Goal: Transaction & Acquisition: Purchase product/service

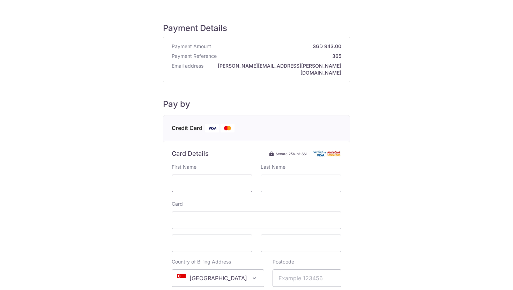
click at [226, 176] on input "text" at bounding box center [212, 183] width 81 height 17
type input "5"
type input "Nicolo"
type input "[PERSON_NAME]"
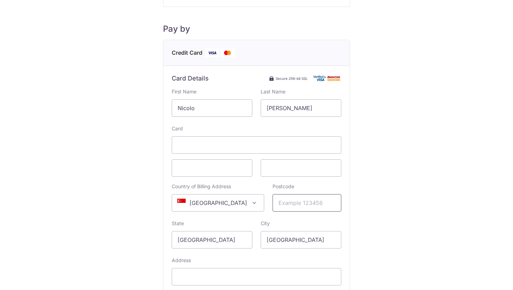
click at [304, 195] on input "Postcode" at bounding box center [306, 202] width 69 height 17
type input "338986"
click at [437, 142] on div "Payment Details Payment Amount SGD 943.00 Payment Reference 365 Email address […" at bounding box center [256, 142] width 479 height 412
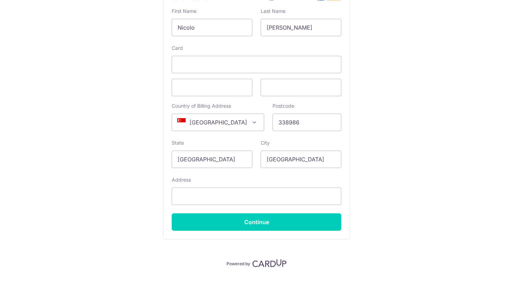
scroll to position [159, 0]
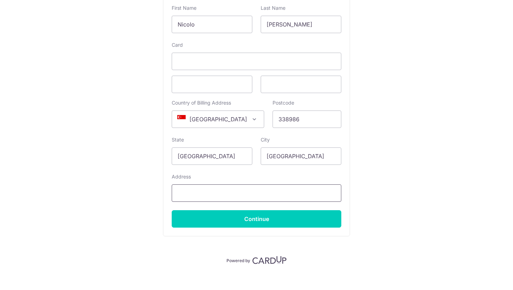
click at [297, 184] on input "Address" at bounding box center [256, 192] width 169 height 17
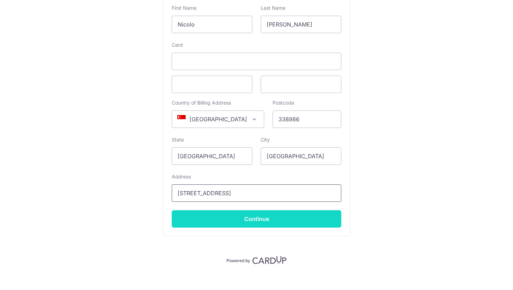
type input "[STREET_ADDRESS]"
click at [296, 213] on input "Continue" at bounding box center [256, 218] width 169 height 17
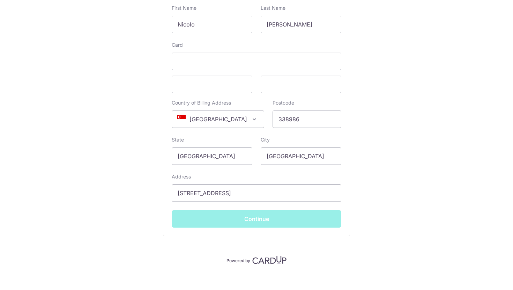
scroll to position [0, 0]
type input "**** 8140"
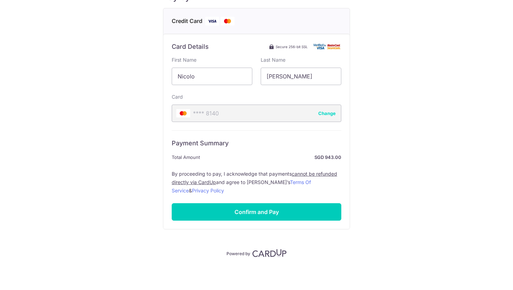
scroll to position [100, 0]
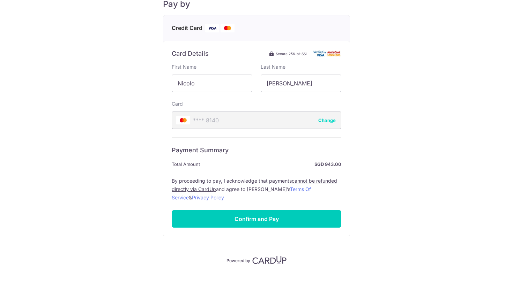
click at [296, 213] on input "Confirm and Pay" at bounding box center [256, 218] width 169 height 17
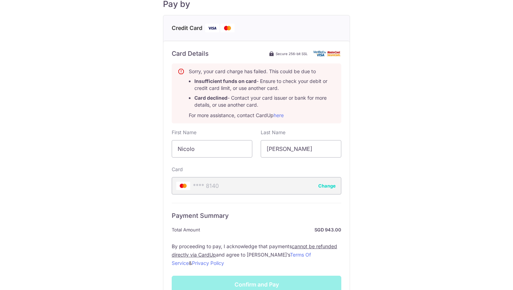
scroll to position [137, 0]
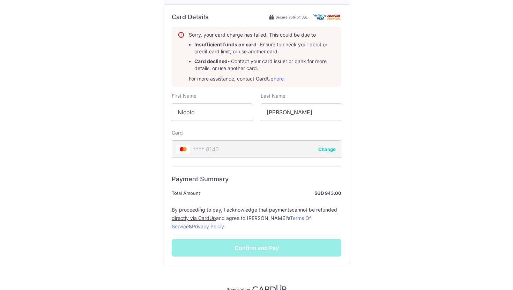
click at [256, 220] on label "By proceeding to pay, I acknowledge that payments cannot be refunded directly v…" at bounding box center [256, 218] width 169 height 25
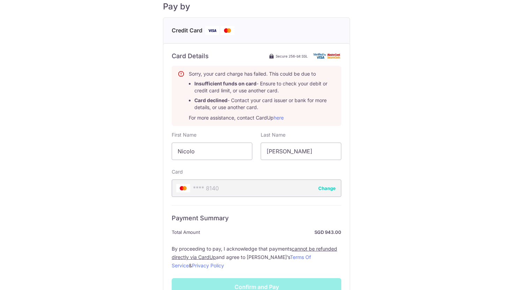
scroll to position [105, 0]
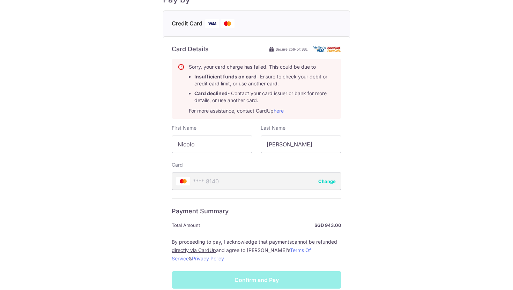
click at [331, 178] on button "Change" at bounding box center [326, 181] width 17 height 7
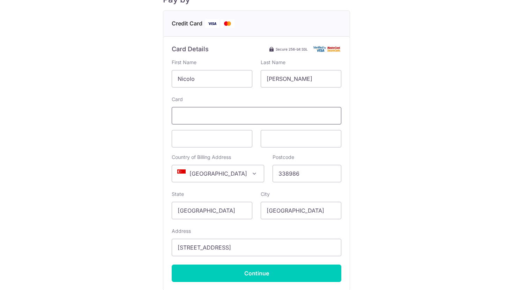
click at [245, 107] on span at bounding box center [256, 115] width 169 height 17
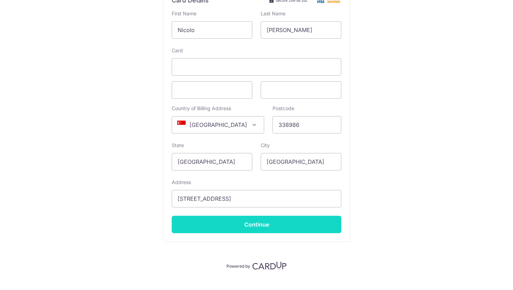
scroll to position [154, 0]
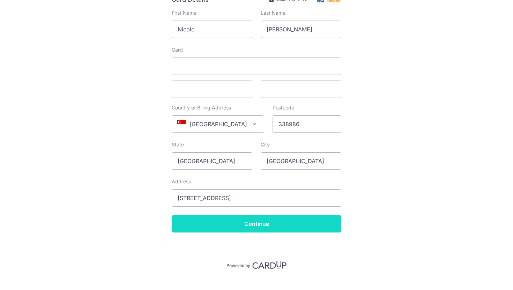
click at [295, 219] on input "Continue" at bounding box center [256, 223] width 169 height 17
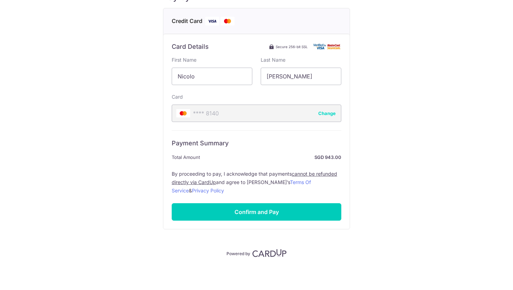
scroll to position [100, 0]
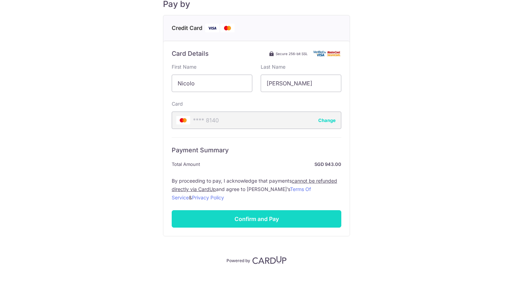
click at [292, 210] on input "Confirm and Pay" at bounding box center [256, 218] width 169 height 17
